Goal: Information Seeking & Learning: Learn about a topic

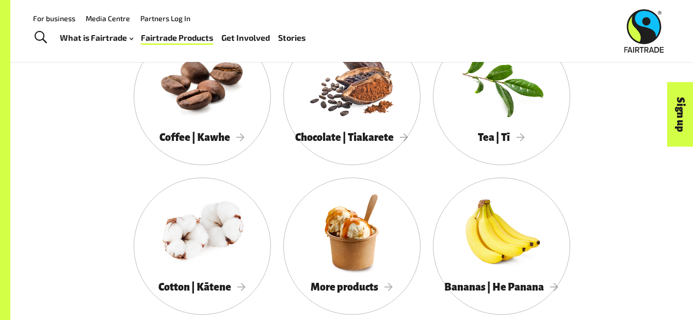
scroll to position [923, 0]
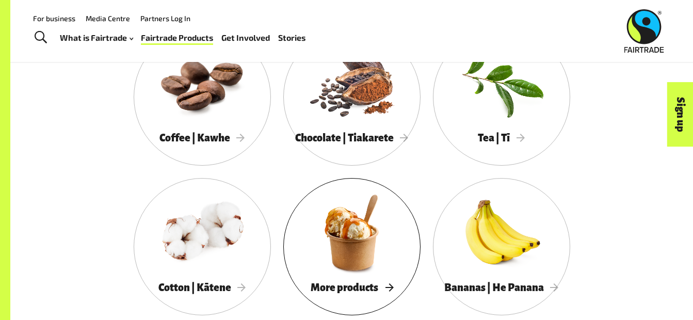
click at [372, 277] on div at bounding box center [351, 232] width 137 height 89
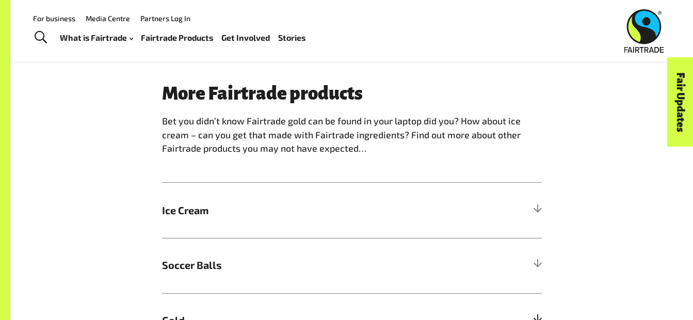
scroll to position [561, 0]
